Goal: Check status: Check status

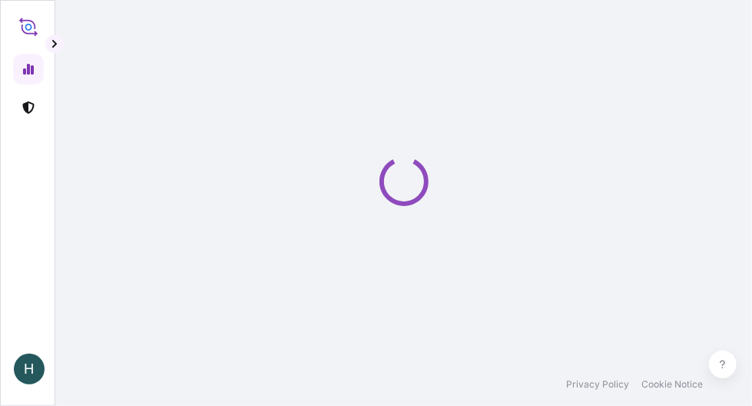
select select "2025"
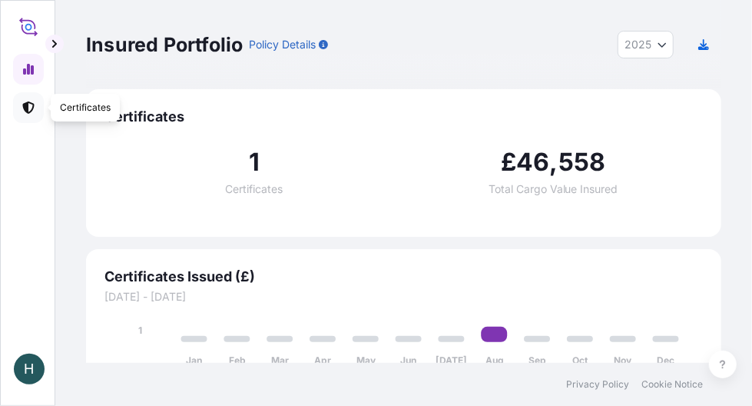
click at [30, 110] on icon at bounding box center [28, 107] width 12 height 12
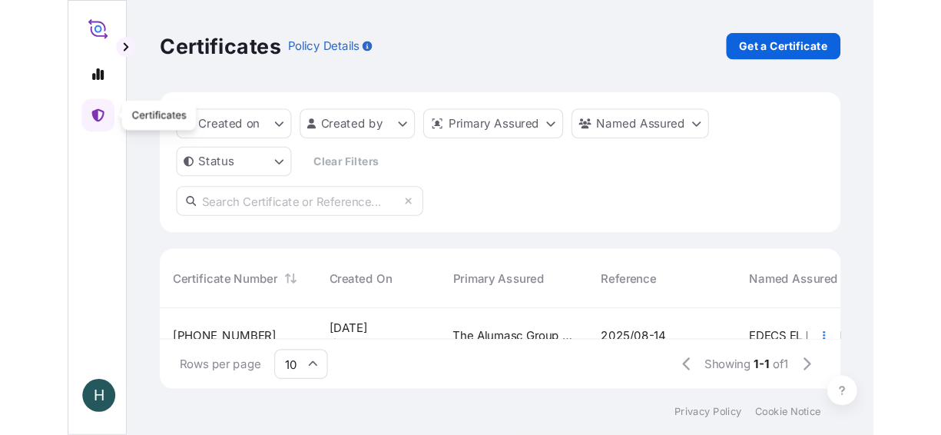
scroll to position [72, 624]
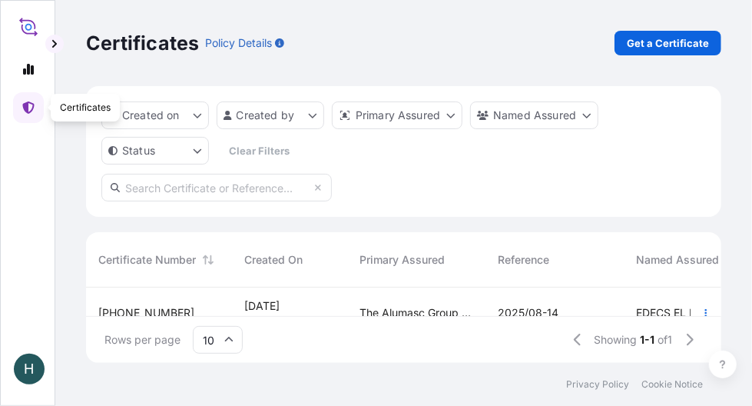
click at [39, 113] on link at bounding box center [28, 107] width 31 height 31
click at [30, 108] on icon at bounding box center [28, 107] width 12 height 12
click at [579, 114] on html "H Certificates Policy Details Get a Certificate Created on Created by Primary A…" at bounding box center [376, 203] width 752 height 406
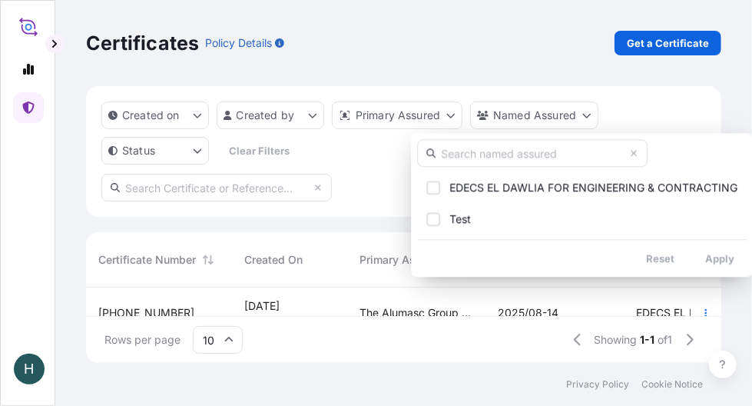
click at [286, 116] on html "H Certificates Policy Details Get a Certificate Created on Created by Primary A…" at bounding box center [376, 203] width 752 height 406
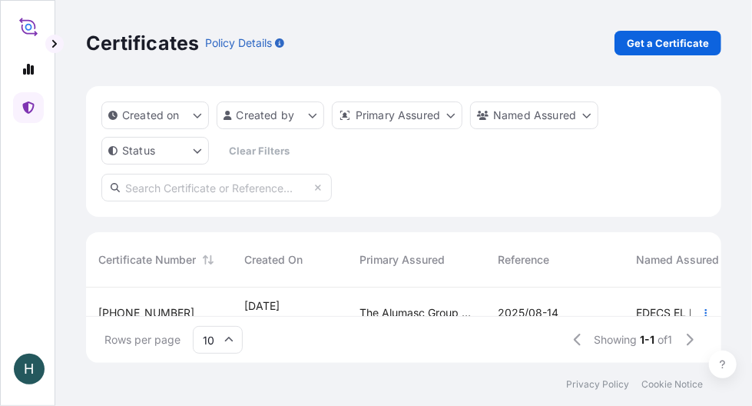
click at [154, 119] on html "H Certificates Policy Details Get a Certificate Created on Created by Primary A…" at bounding box center [376, 203] width 752 height 406
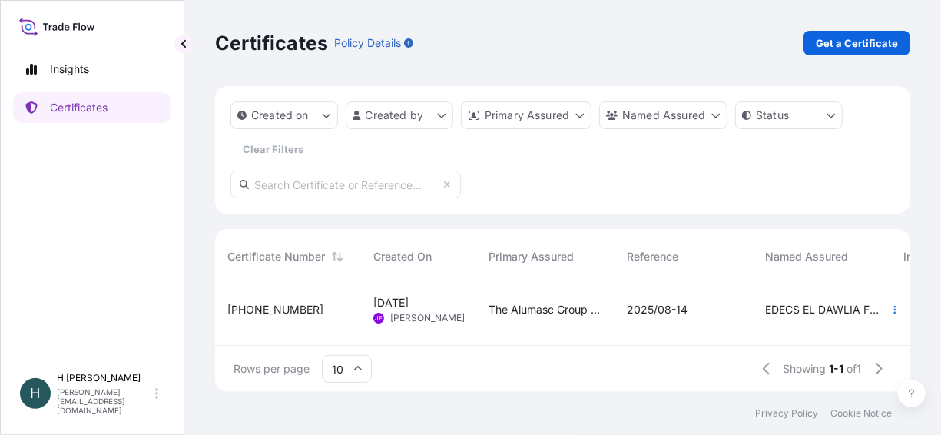
scroll to position [0, 0]
click at [539, 115] on html "Insights Certificates [PERSON_NAME] [PERSON_NAME][EMAIL_ADDRESS][DOMAIN_NAME] C…" at bounding box center [470, 217] width 941 height 435
click at [294, 112] on html "Insights Certificates [PERSON_NAME] [PERSON_NAME][EMAIL_ADDRESS][DOMAIN_NAME] C…" at bounding box center [470, 217] width 941 height 435
click at [294, 112] on p "Created on" at bounding box center [280, 115] width 58 height 15
click at [78, 65] on p "Insights" at bounding box center [69, 68] width 39 height 15
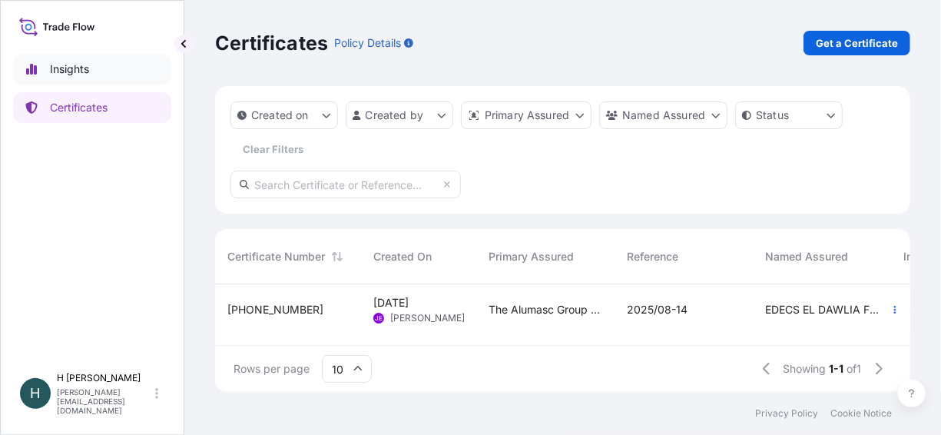
select select "2025"
